Goal: Task Accomplishment & Management: Manage account settings

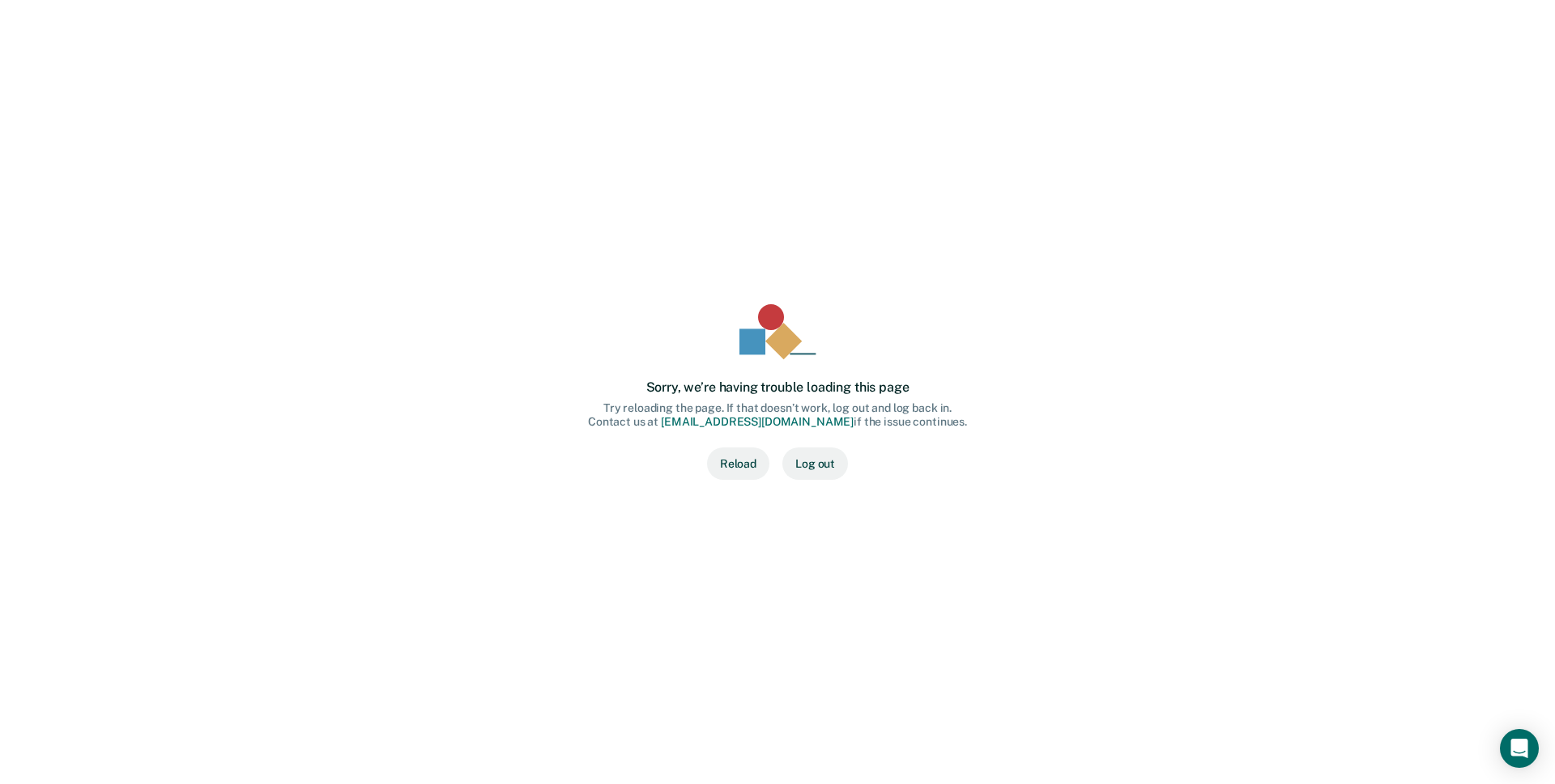
click at [732, 461] on button "Reload" at bounding box center [737, 464] width 62 height 32
click at [800, 461] on button "Log out" at bounding box center [815, 464] width 66 height 32
